Goal: Task Accomplishment & Management: Complete application form

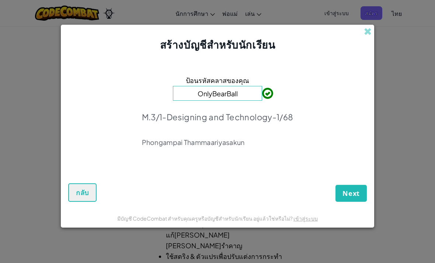
click at [354, 188] on button "Next" at bounding box center [351, 193] width 31 height 17
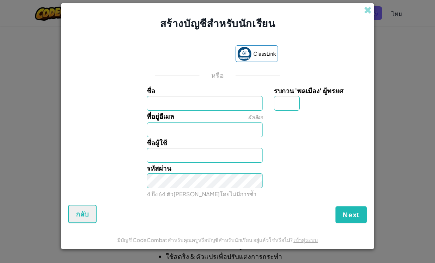
click at [219, 111] on input "ชื่อ" at bounding box center [205, 103] width 117 height 15
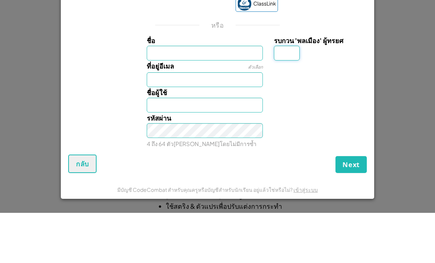
click at [400, 43] on div "สร้างบัญชีสำหรับนักเรียน ClassLink หรือ ชื่อ รบกวน 'พลเมือง' ผู้[PERSON_NAME]อย…" at bounding box center [217, 131] width 435 height 263
click at [397, 36] on div "สร้างบัญชีสำหรับนักเรียน ClassLink หรือ ชื่อ รบกวน 'พลเมือง' ผู้[PERSON_NAME]อย…" at bounding box center [217, 131] width 435 height 263
click at [27, 46] on div "สร้างบัญชีสำหรับนักเรียน ClassLink หรือ ชื่อ รบกวน 'พลเมือง' ผู้[PERSON_NAME]อย…" at bounding box center [217, 131] width 435 height 263
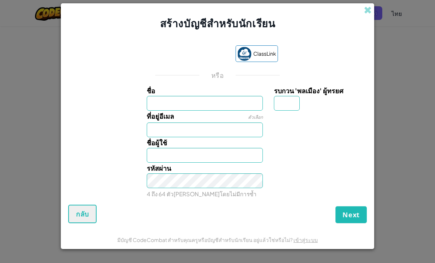
click at [202, 59] on div "ลงชื่อเข้าใช้ด้วย Google เปิดในแท็บใหม่" at bounding box center [192, 54] width 71 height 16
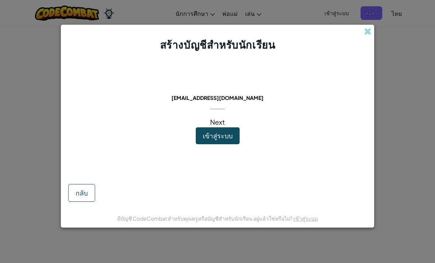
click at [208, 138] on span "เข้าสู่ระบบ" at bounding box center [218, 135] width 30 height 8
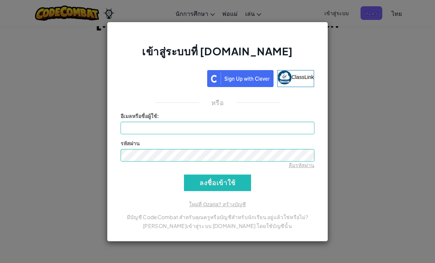
click at [136, 75] on div "ลงชื่อเข้าใช้ด้วย Google เปิดในแท็บใหม่" at bounding box center [162, 77] width 83 height 16
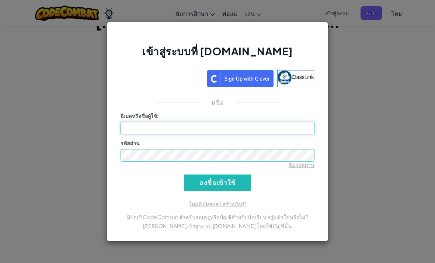
click at [157, 128] on input "อีเมลหรือชื่อผู้ใช้ :" at bounding box center [218, 128] width 194 height 13
